Goal: Information Seeking & Learning: Learn about a topic

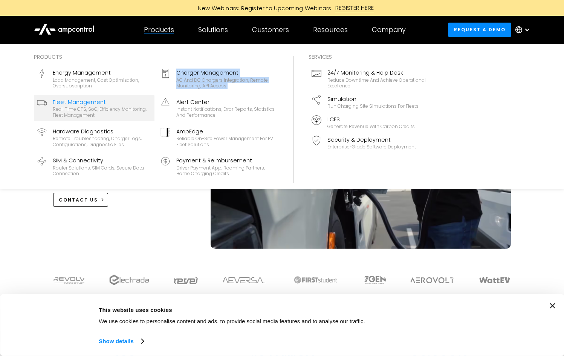
click at [100, 95] on div "Energy Management Load management, cost optimization, oversubscription Charger …" at bounding box center [156, 123] width 244 height 114
click at [93, 111] on div "Real-time GPS, SoC, efficiency monitoring, fleet management" at bounding box center [102, 112] width 99 height 12
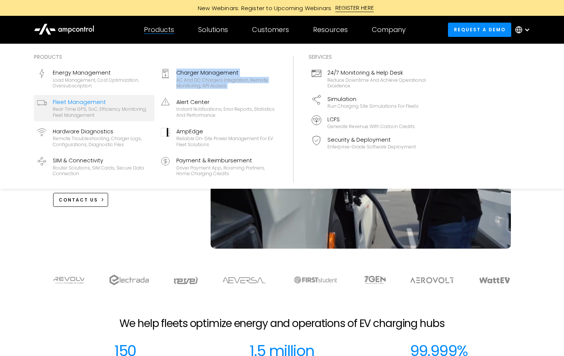
click at [94, 111] on div "Real-time GPS, SoC, efficiency monitoring, fleet management" at bounding box center [102, 112] width 99 height 12
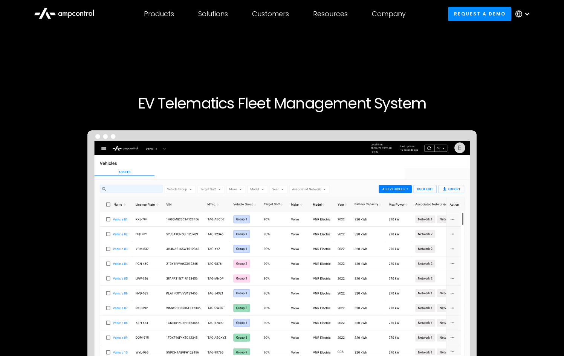
drag, startPoint x: 314, startPoint y: 261, endPoint x: 341, endPoint y: 205, distance: 62.5
